Goal: Task Accomplishment & Management: Use online tool/utility

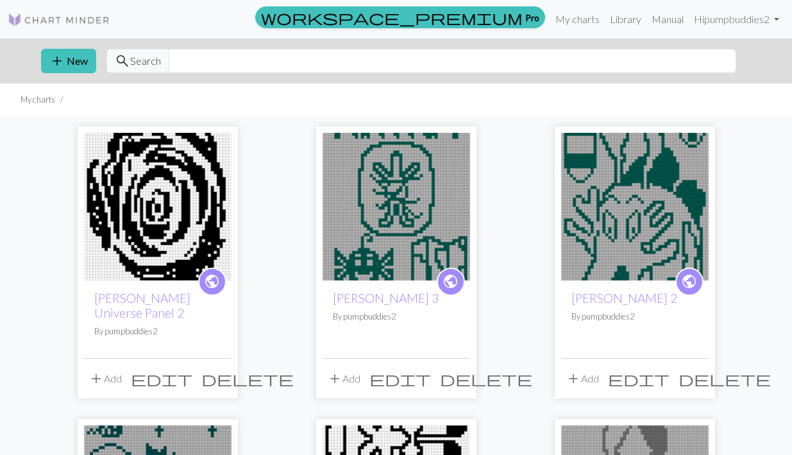
click at [185, 213] on img at bounding box center [158, 207] width 148 height 148
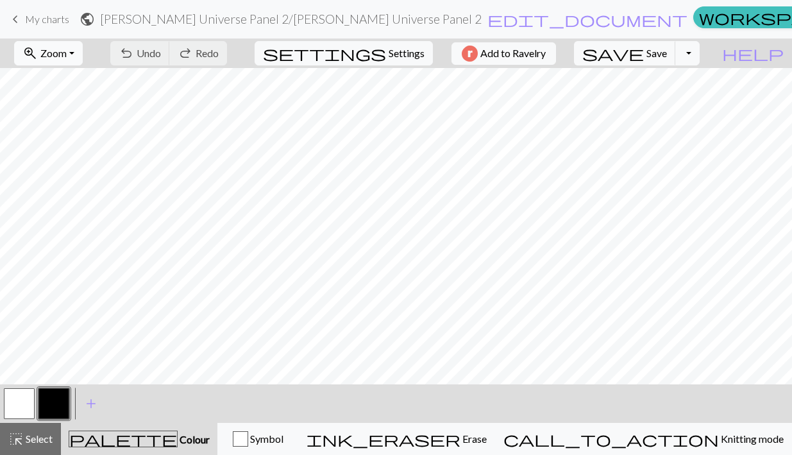
click at [83, 49] on button "zoom_in Zoom Zoom" at bounding box center [48, 53] width 69 height 24
click at [84, 148] on button "50%" at bounding box center [65, 154] width 101 height 21
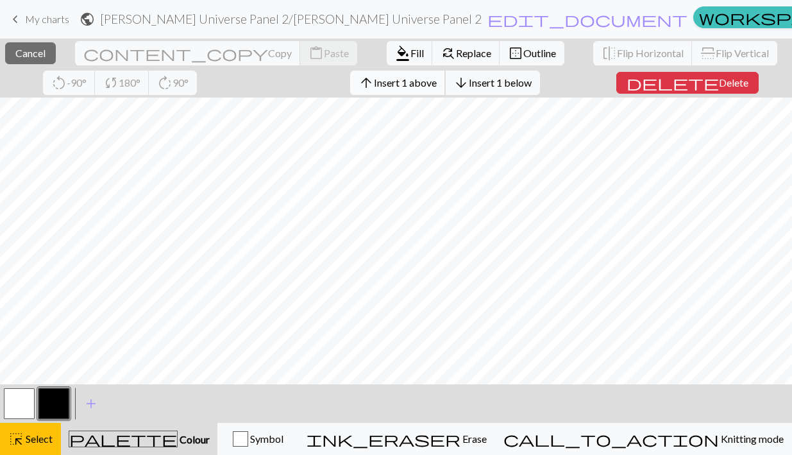
click at [374, 79] on span "Insert 1 above" at bounding box center [405, 82] width 63 height 12
click at [374, 87] on span "Insert 1 above" at bounding box center [405, 82] width 63 height 12
click at [374, 81] on span "Insert 1 above" at bounding box center [405, 82] width 63 height 12
click at [374, 84] on span "Insert 1 above" at bounding box center [405, 82] width 63 height 12
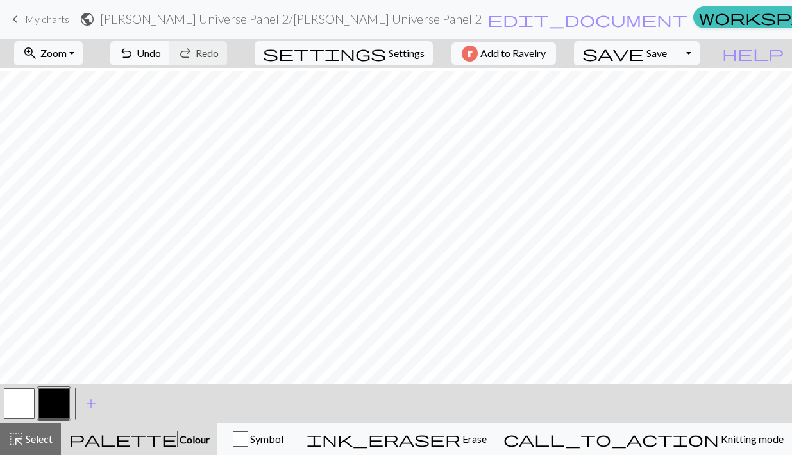
scroll to position [996, 0]
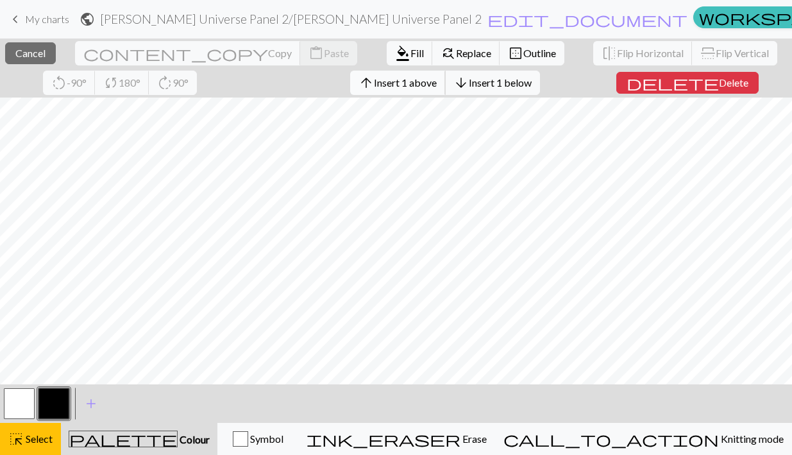
click at [374, 82] on span "Insert 1 above" at bounding box center [405, 82] width 63 height 12
click at [374, 83] on span "Insert 1 above" at bounding box center [405, 82] width 63 height 12
click at [350, 93] on button "arrow_upward Insert 1 above" at bounding box center [398, 83] width 96 height 24
click at [374, 86] on span "Insert 1 above" at bounding box center [405, 82] width 63 height 12
click at [374, 78] on span "Insert 1 above" at bounding box center [405, 82] width 63 height 12
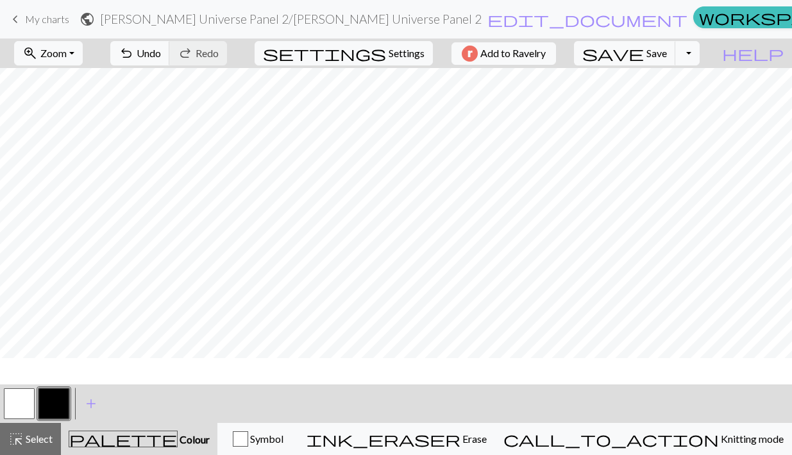
scroll to position [1103, 0]
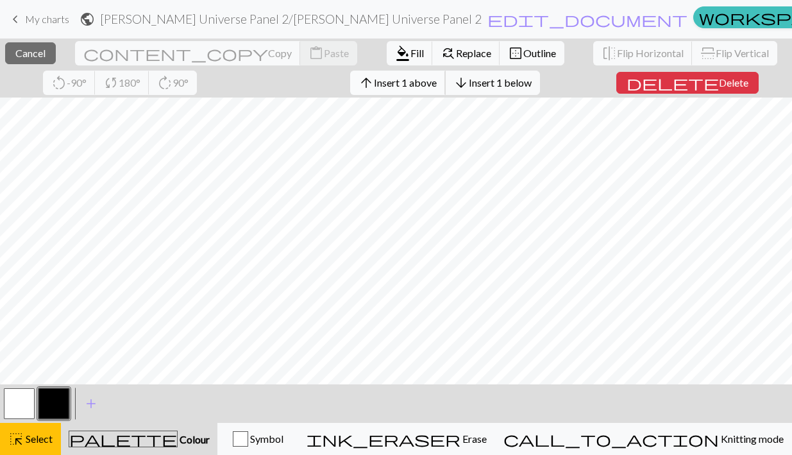
click at [374, 85] on span "Insert 1 above" at bounding box center [405, 82] width 63 height 12
click at [374, 80] on span "Insert 1 above" at bounding box center [405, 82] width 63 height 12
click at [374, 85] on span "Insert 1 above" at bounding box center [405, 82] width 63 height 12
click at [374, 83] on span "Insert 1 above" at bounding box center [405, 82] width 63 height 12
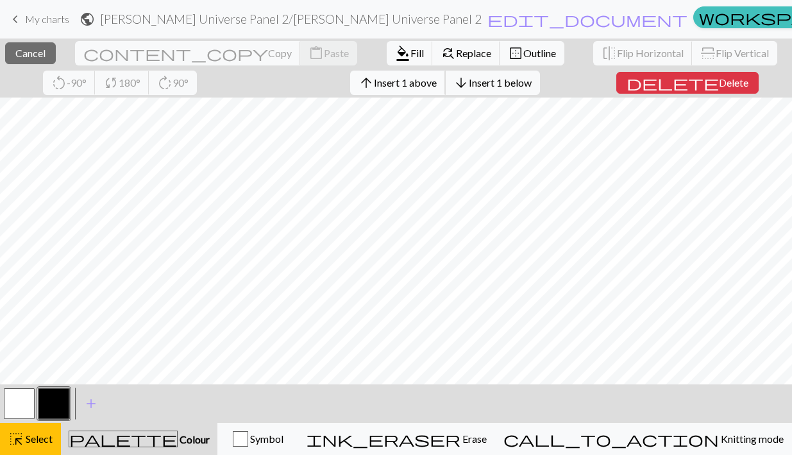
click at [374, 84] on span "Insert 1 above" at bounding box center [405, 82] width 63 height 12
click at [374, 81] on span "Insert 1 above" at bounding box center [405, 82] width 63 height 12
click at [374, 82] on span "Insert 1 above" at bounding box center [405, 82] width 63 height 12
click at [350, 83] on button "arrow_upward Insert 1 above" at bounding box center [398, 83] width 96 height 24
click at [350, 89] on button "arrow_upward Insert 1 above" at bounding box center [398, 83] width 96 height 24
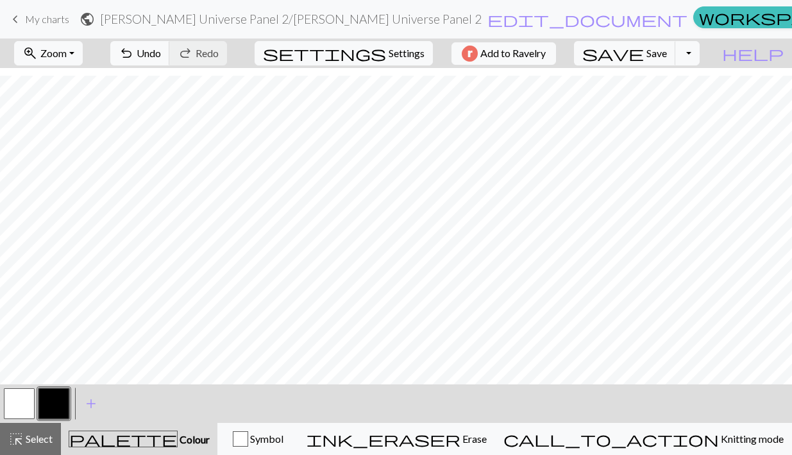
scroll to position [216, 0]
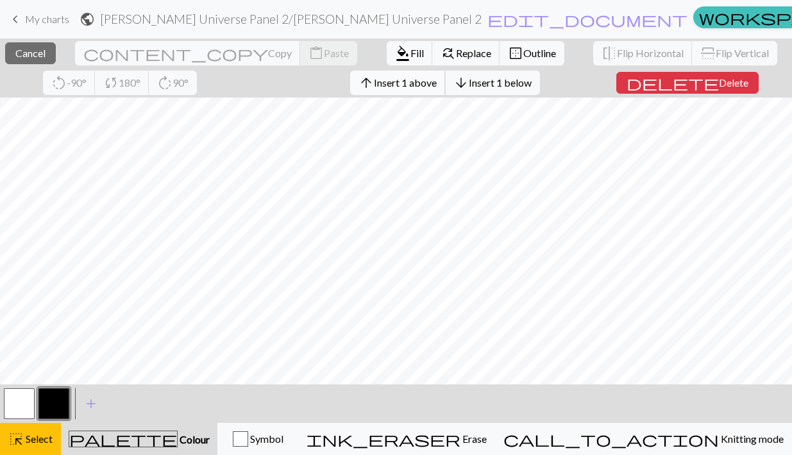
click at [374, 83] on span "Insert 1 above" at bounding box center [405, 82] width 63 height 12
click at [374, 81] on span "Insert 1 above" at bounding box center [405, 82] width 63 height 12
click at [374, 83] on span "Insert 1 above" at bounding box center [405, 82] width 63 height 12
click at [374, 77] on span "Insert 1 above" at bounding box center [405, 82] width 63 height 12
click at [374, 81] on span "Insert 1 above" at bounding box center [405, 82] width 63 height 12
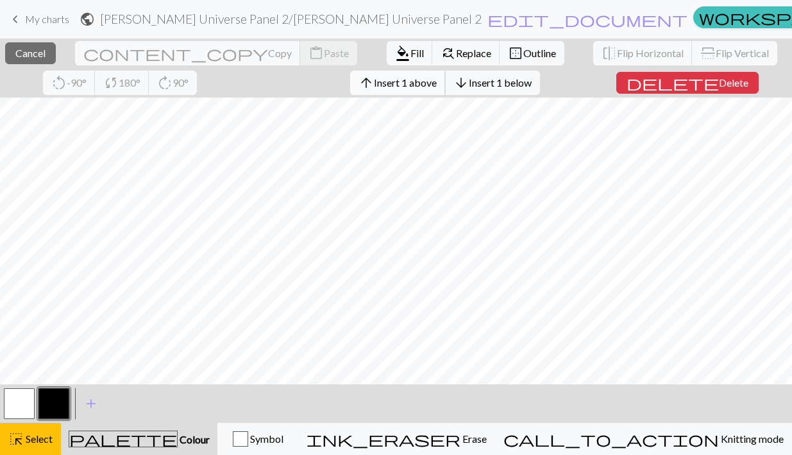
click at [374, 82] on span "Insert 1 above" at bounding box center [405, 82] width 63 height 12
click at [374, 85] on span "Insert 1 above" at bounding box center [405, 82] width 63 height 12
click at [374, 81] on span "Insert 1 above" at bounding box center [405, 82] width 63 height 12
click at [374, 86] on span "Insert 1 above" at bounding box center [405, 82] width 63 height 12
click at [374, 85] on span "Insert 1 above" at bounding box center [405, 82] width 63 height 12
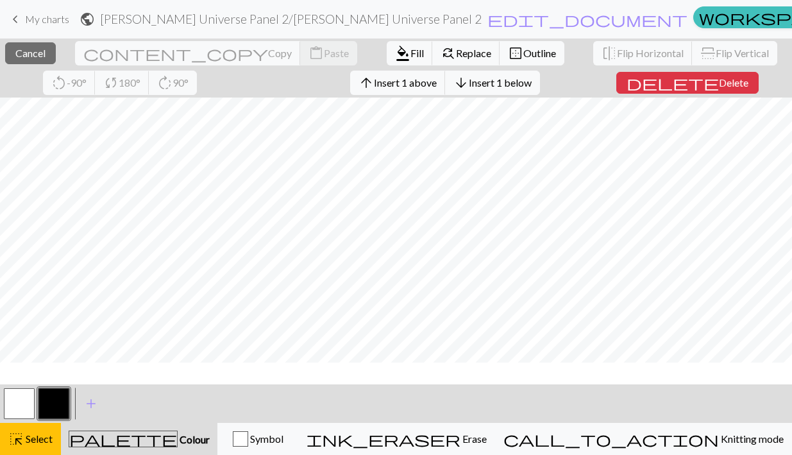
scroll to position [1163, 0]
click at [374, 85] on span "Insert 1 above" at bounding box center [405, 82] width 63 height 12
click at [374, 81] on span "Insert 1 above" at bounding box center [405, 82] width 63 height 12
click at [374, 86] on span "Insert 1 above" at bounding box center [405, 82] width 63 height 12
click at [374, 81] on span "Insert 1 above" at bounding box center [405, 82] width 63 height 12
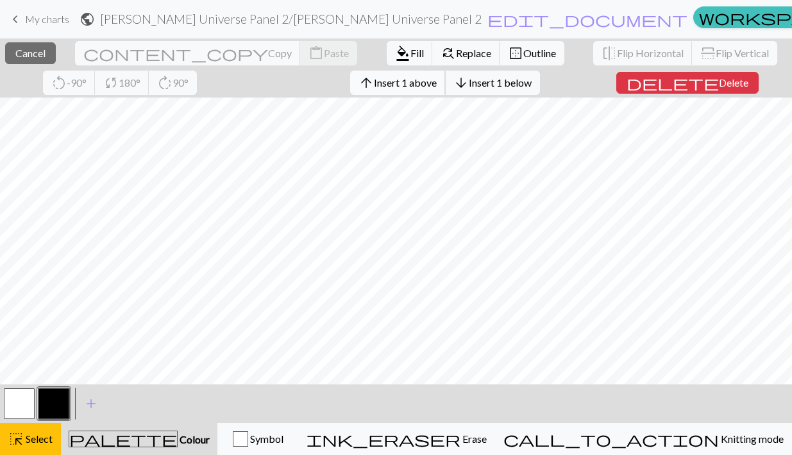
click at [374, 85] on span "Insert 1 above" at bounding box center [405, 82] width 63 height 12
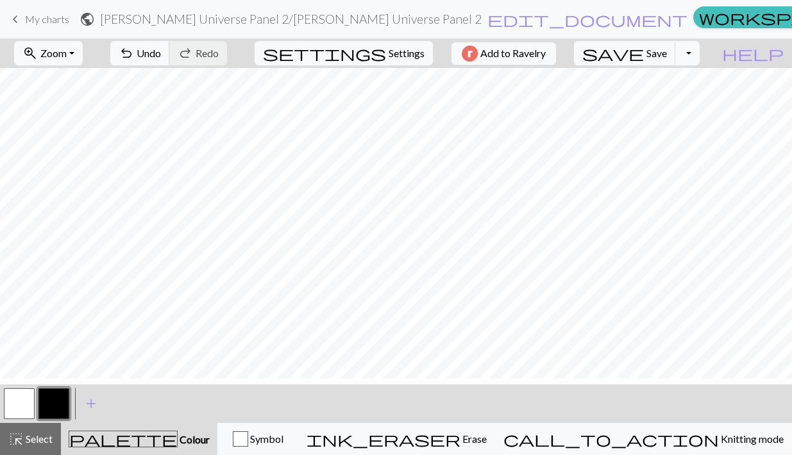
scroll to position [255, 0]
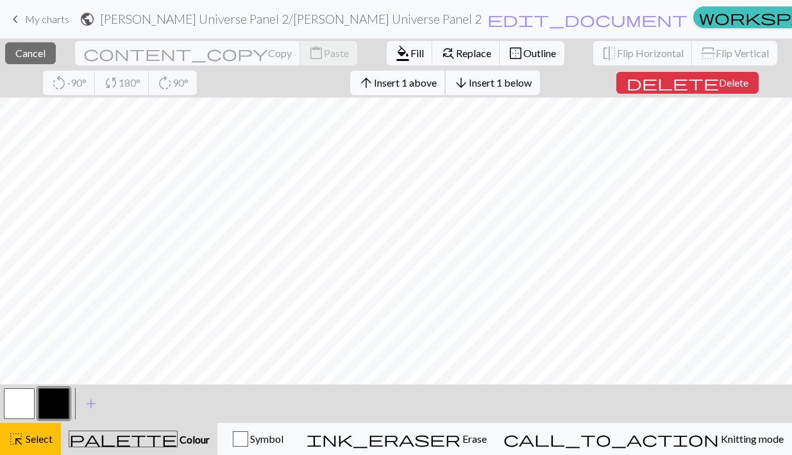
click at [374, 87] on span "Insert 1 above" at bounding box center [405, 82] width 63 height 12
click at [374, 84] on span "Insert 1 above" at bounding box center [405, 82] width 63 height 12
click at [374, 82] on span "Insert 1 above" at bounding box center [405, 82] width 63 height 12
click at [374, 86] on span "Insert 1 above" at bounding box center [405, 82] width 63 height 12
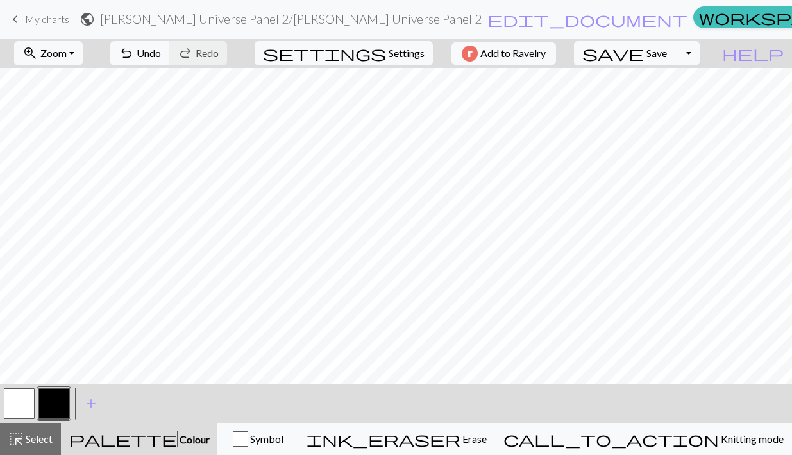
scroll to position [87, 0]
click at [17, 401] on button "button" at bounding box center [19, 403] width 31 height 31
click at [49, 397] on button "button" at bounding box center [53, 403] width 31 height 31
click at [15, 398] on button "button" at bounding box center [19, 403] width 31 height 31
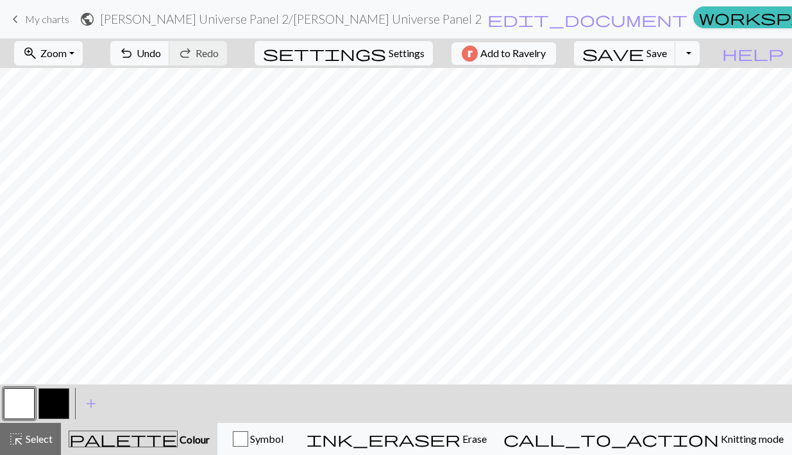
click at [56, 400] on button "button" at bounding box center [53, 403] width 31 height 31
